Goal: Find specific page/section: Find specific page/section

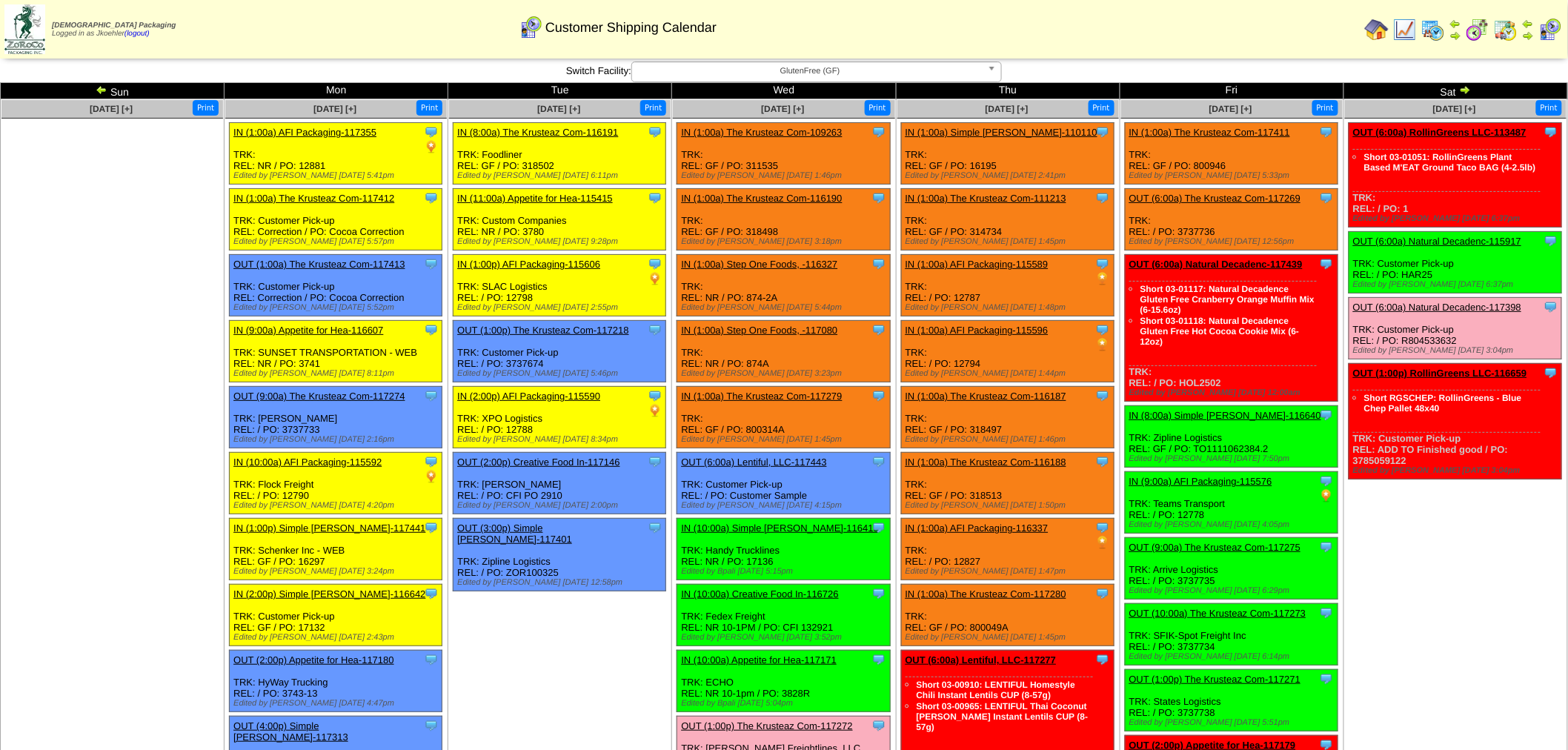
click at [1442, 23] on img at bounding box center [1433, 29] width 24 height 24
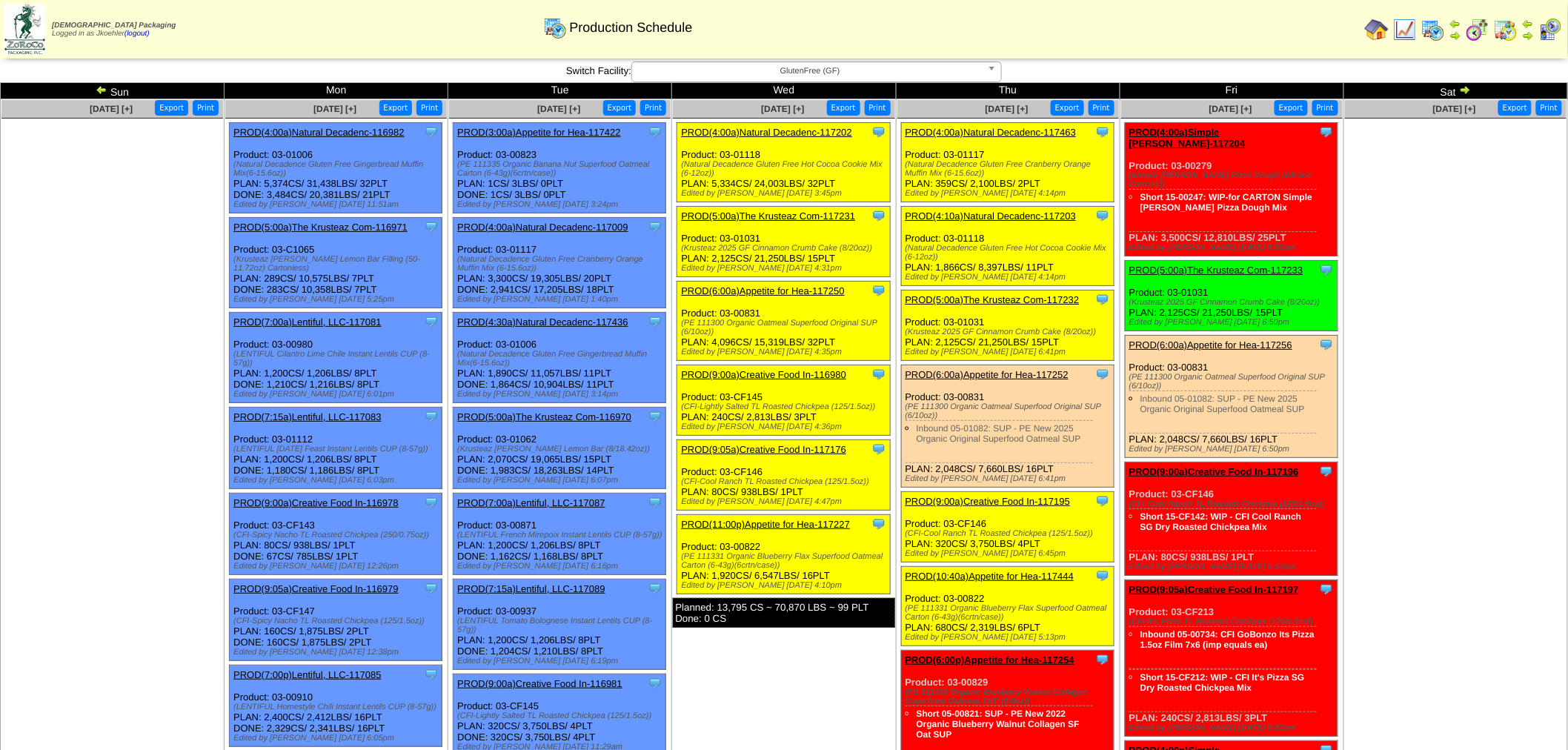
drag, startPoint x: 856, startPoint y: 72, endPoint x: 852, endPoint y: 79, distance: 8.1
click at [856, 72] on span "GlutenFree (GF)" at bounding box center [810, 71] width 344 height 18
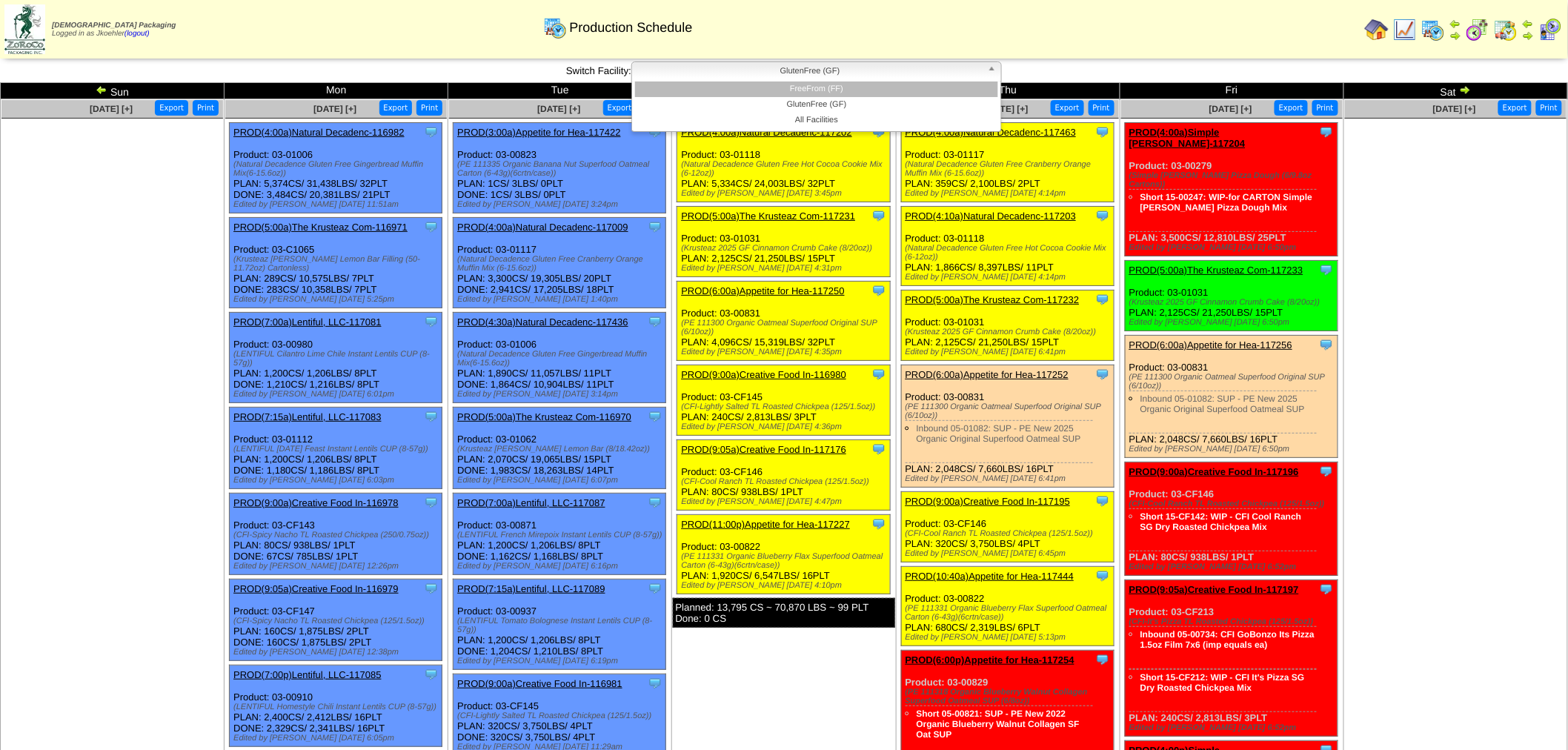
click at [823, 89] on li "FreeFrom (FF)" at bounding box center [816, 89] width 363 height 15
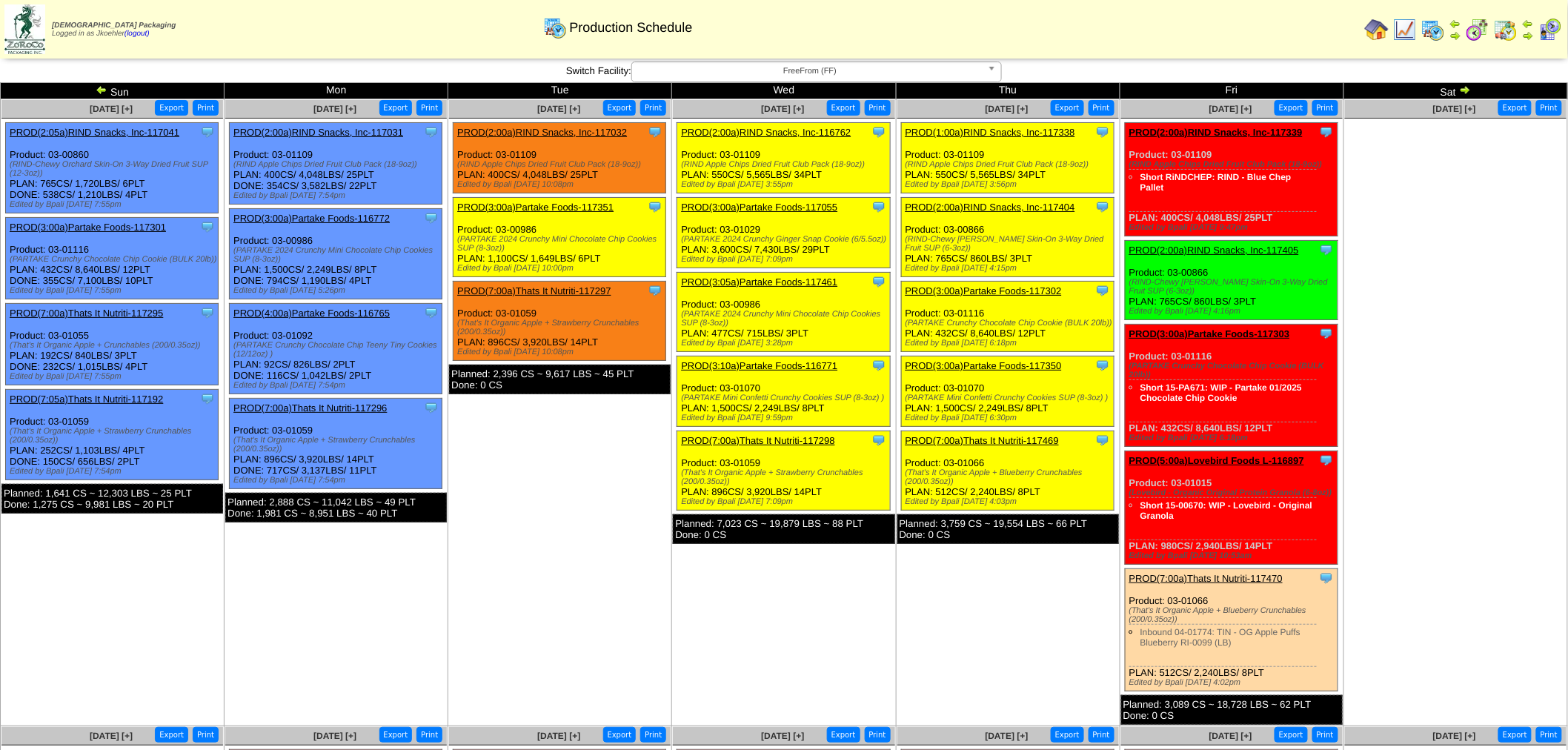
click at [1480, 29] on img at bounding box center [1477, 29] width 24 height 24
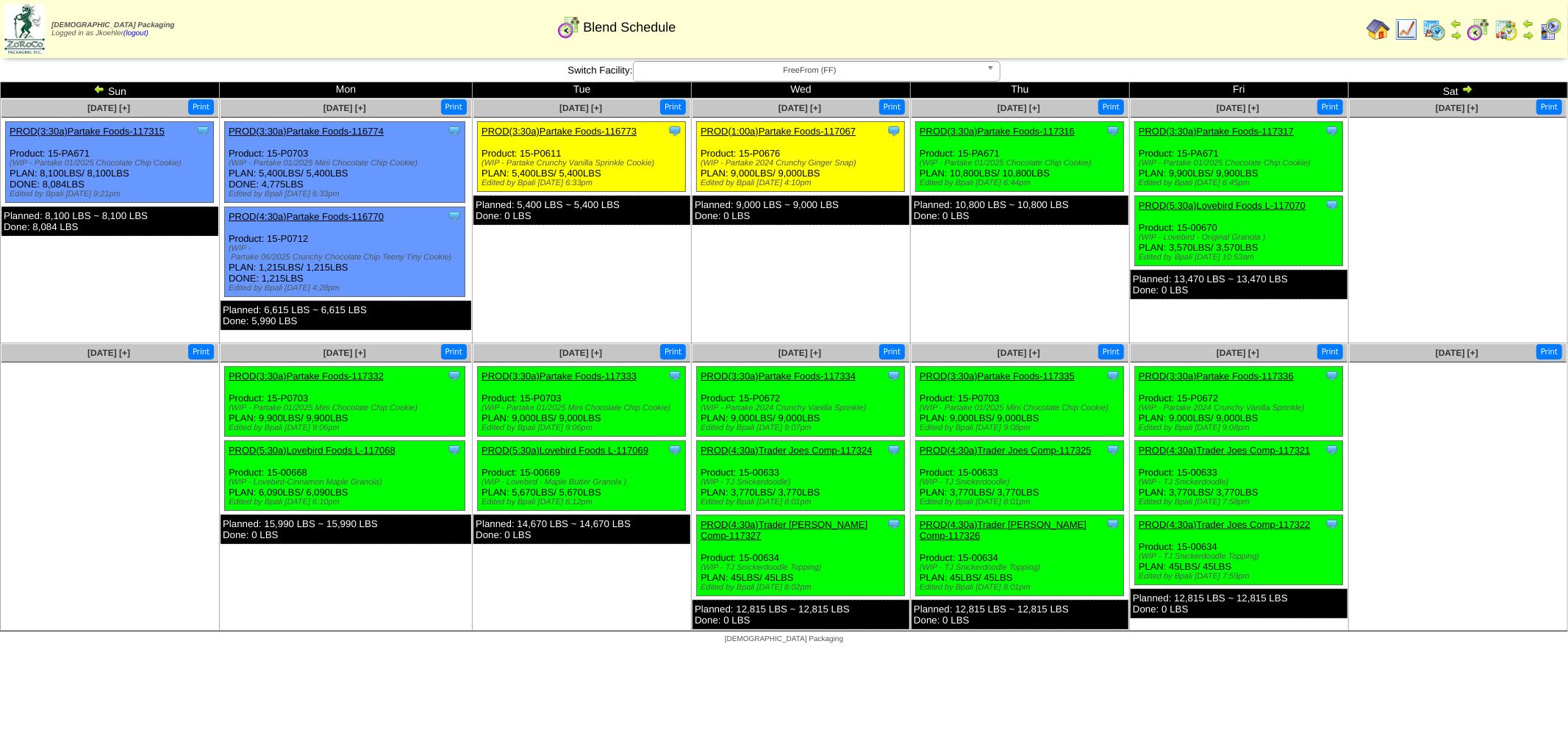
click at [821, 70] on span "FreeFrom (FF)" at bounding box center [810, 70] width 341 height 18
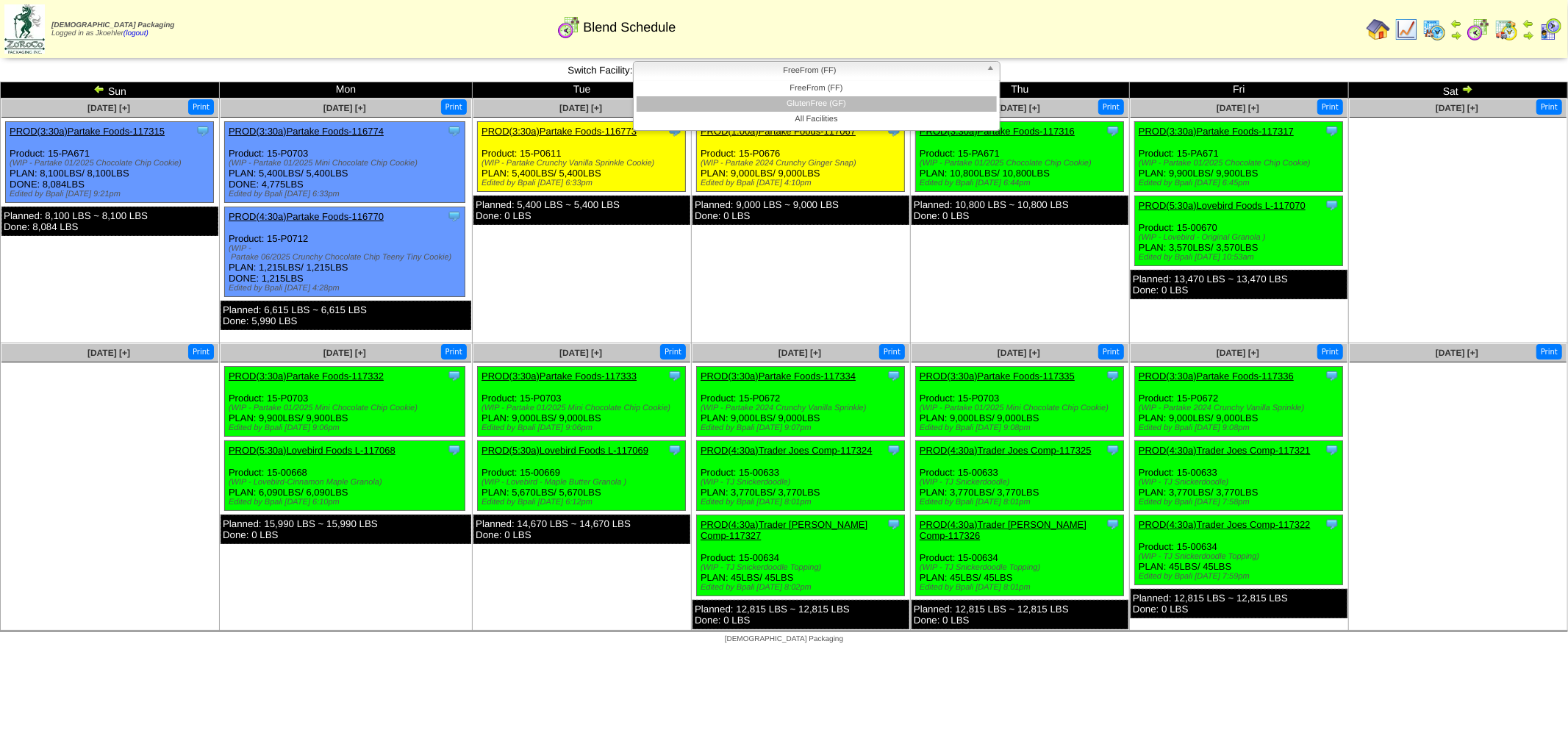
click at [827, 99] on li "GlutenFree (GF)" at bounding box center [816, 104] width 360 height 15
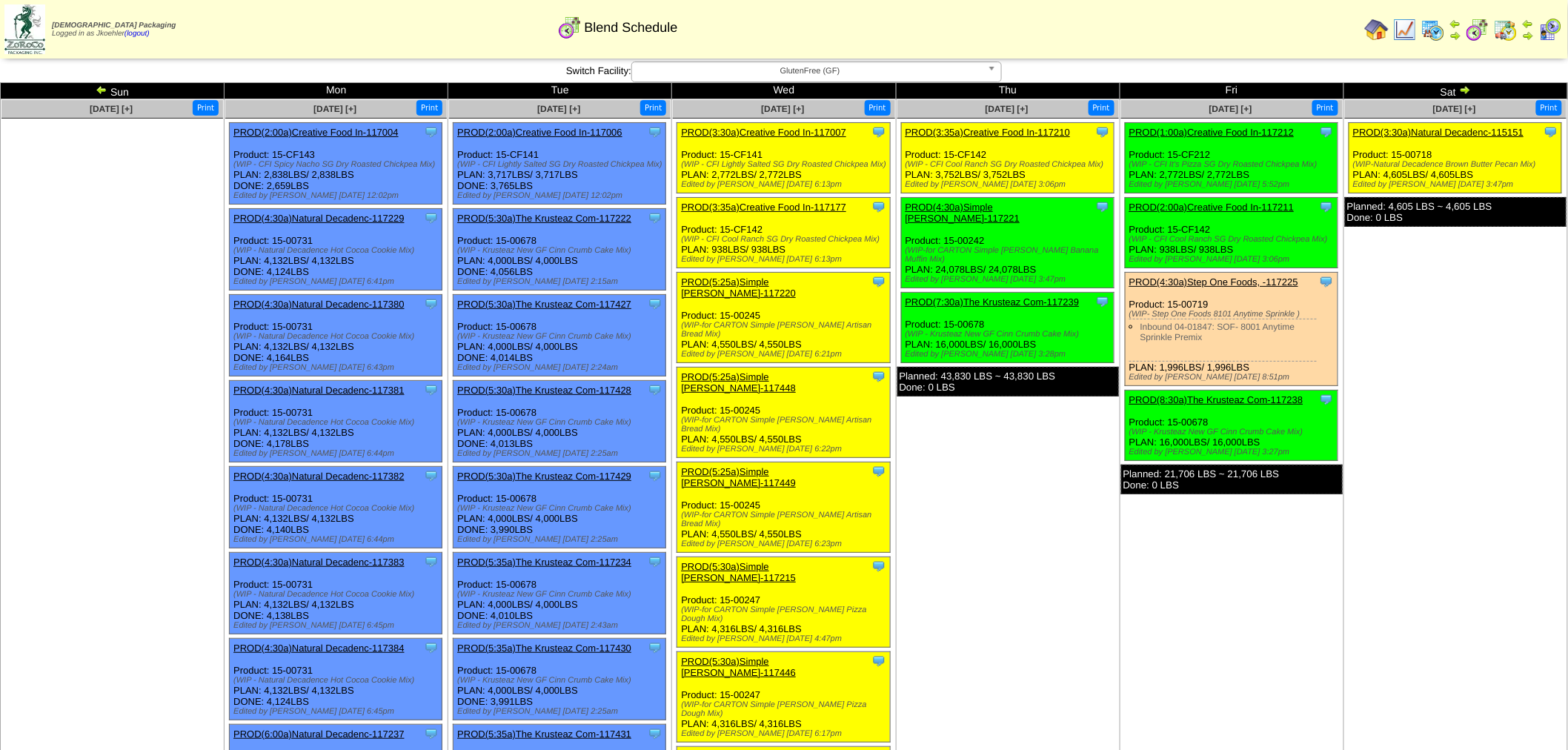
click at [1529, 29] on img at bounding box center [1527, 35] width 12 height 12
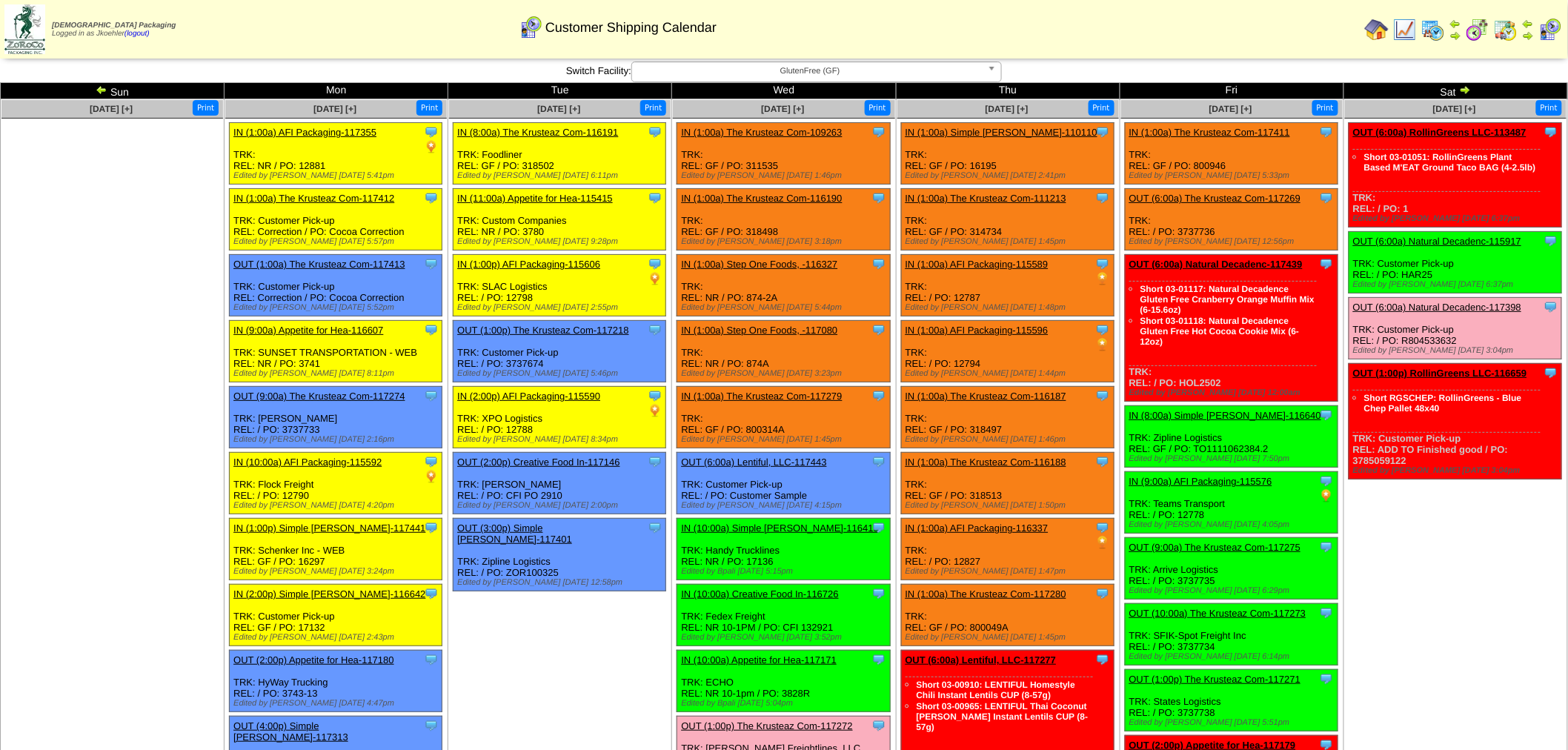
click at [825, 69] on span "GlutenFree (GF)" at bounding box center [810, 71] width 344 height 18
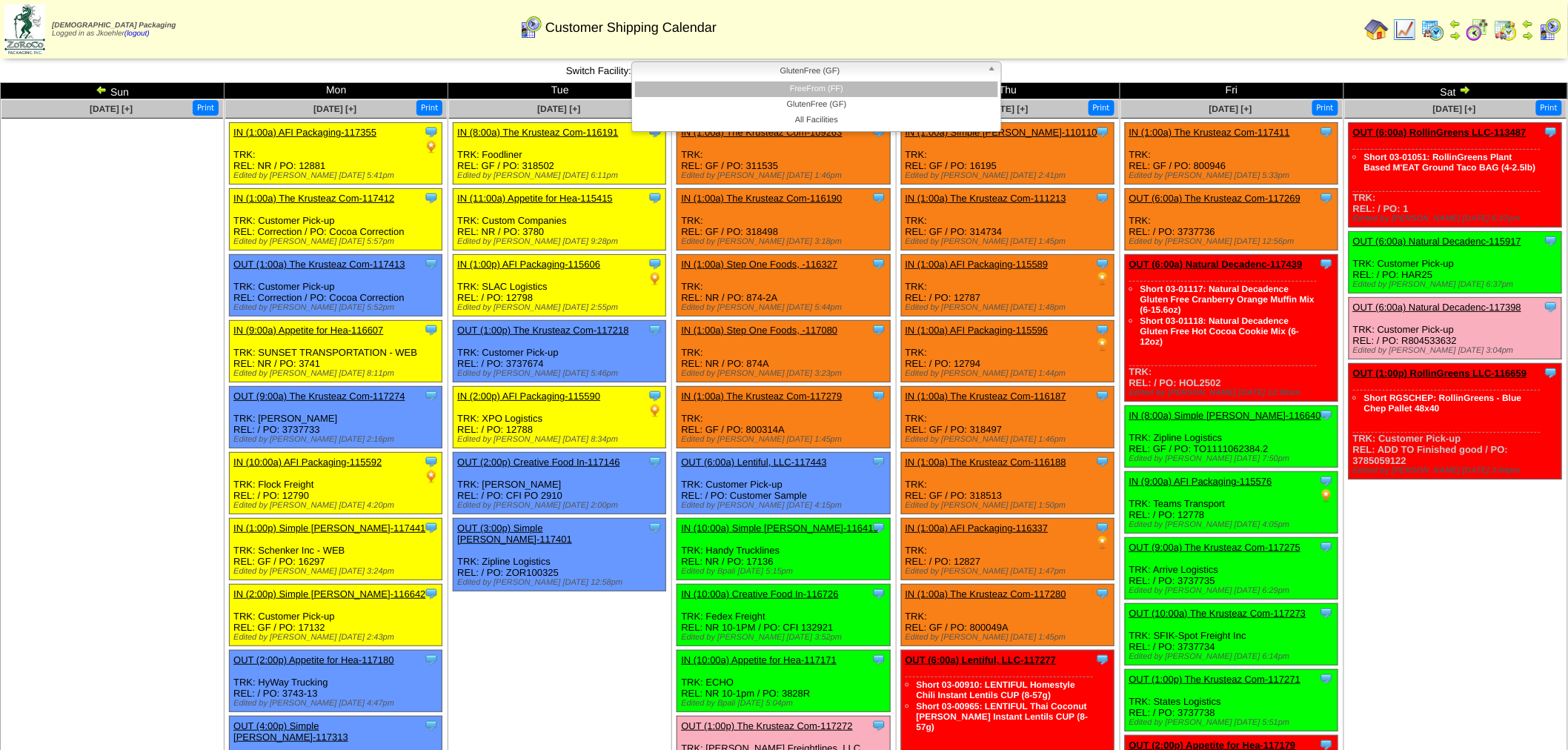
click at [836, 87] on li "FreeFrom (FF)" at bounding box center [816, 89] width 363 height 15
